Goal: Task Accomplishment & Management: Manage account settings

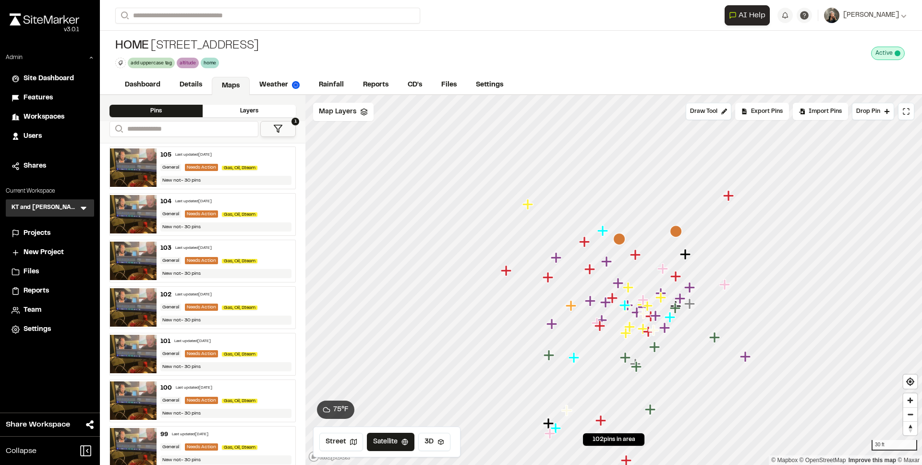
click at [48, 95] on span "Features" at bounding box center [38, 98] width 29 height 11
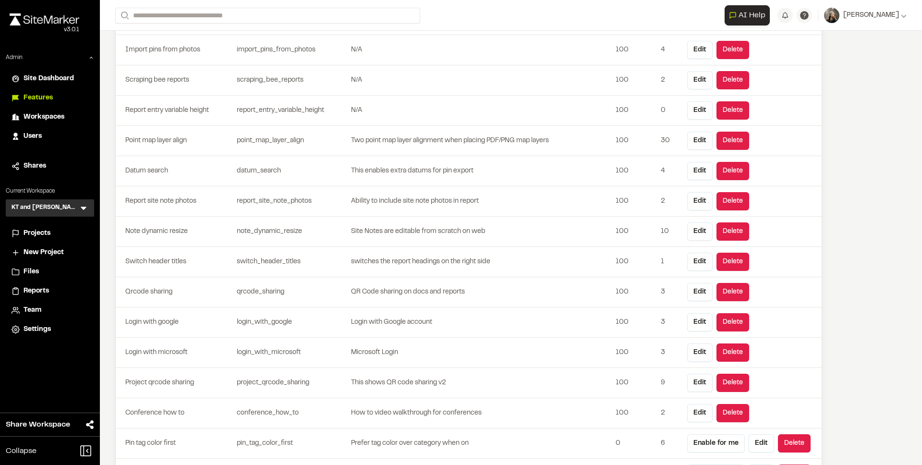
scroll to position [2332, 0]
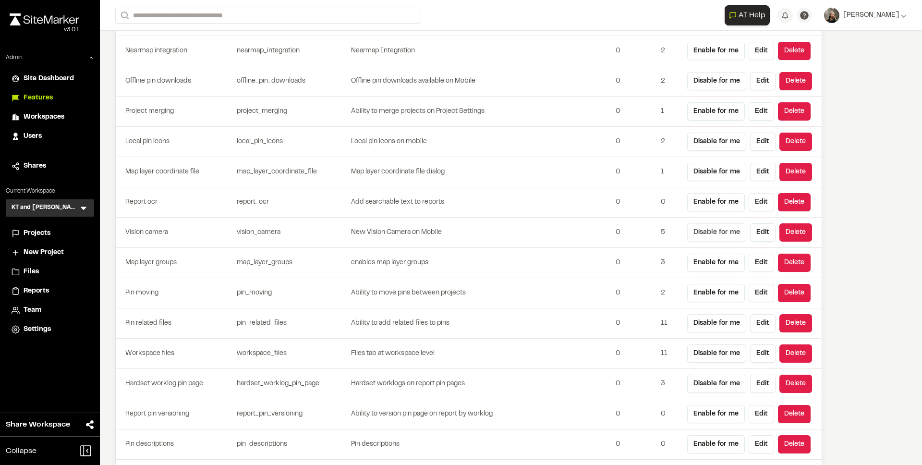
click at [708, 229] on button "Disable for me" at bounding box center [716, 232] width 59 height 18
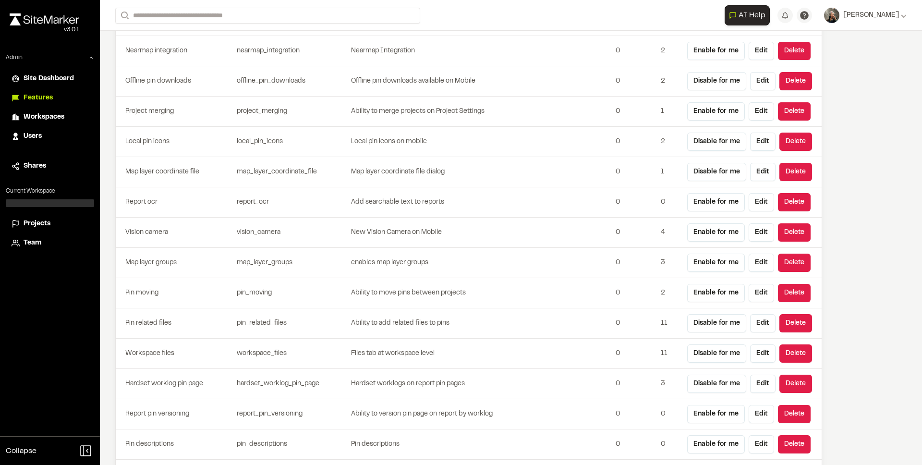
scroll to position [1212, 0]
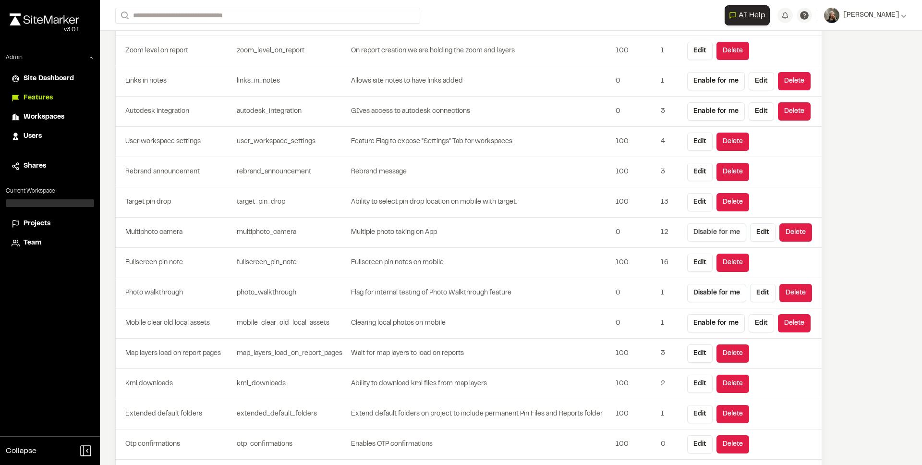
click at [708, 232] on button "Disable for me" at bounding box center [716, 232] width 59 height 18
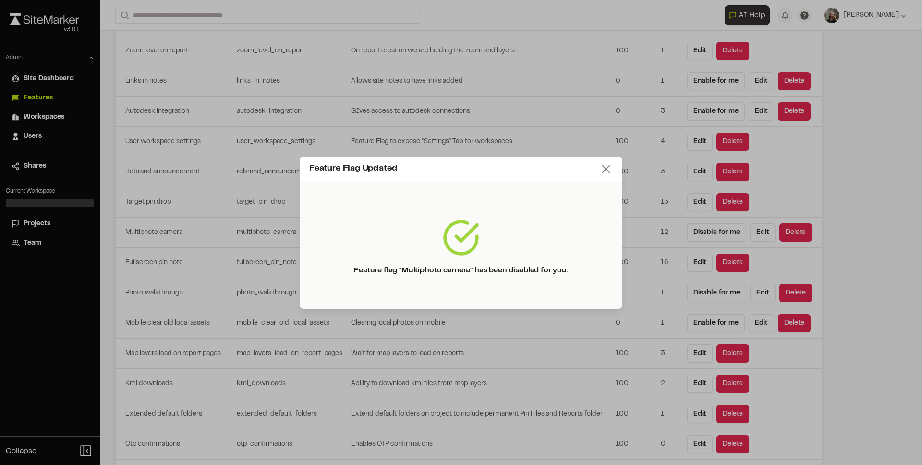
click at [608, 170] on icon at bounding box center [605, 168] width 13 height 13
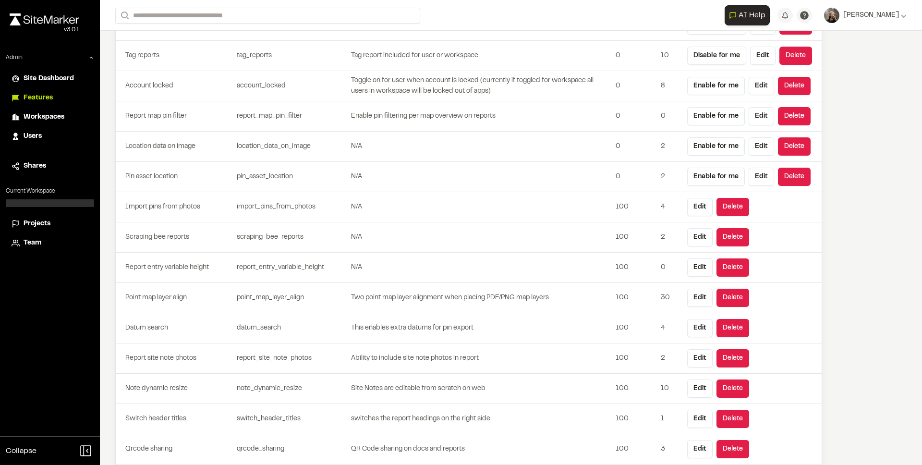
scroll to position [1212, 0]
